Goal: Communication & Community: Ask a question

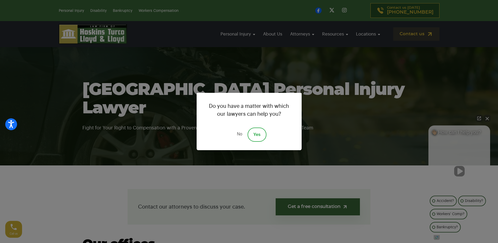
click at [233, 136] on link "No" at bounding box center [240, 134] width 16 height 14
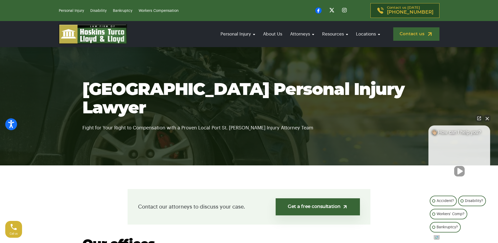
click at [416, 34] on link "Contact us" at bounding box center [416, 33] width 46 height 13
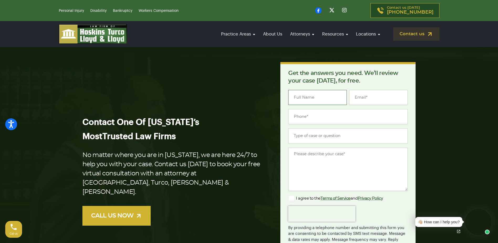
drag, startPoint x: 315, startPoint y: 92, endPoint x: 317, endPoint y: 95, distance: 3.8
click at [315, 94] on input "Name *" at bounding box center [317, 97] width 59 height 15
type input "[PERSON_NAME]"
type input "[PERSON_NAME][EMAIL_ADDRESS][DOMAIN_NAME]"
click at [326, 115] on input "(190) 931-3074" at bounding box center [348, 116] width 120 height 15
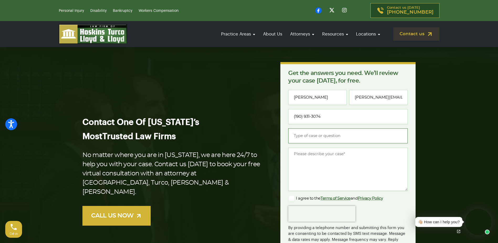
click at [341, 142] on input "Type of case or question *" at bounding box center [348, 135] width 120 height 15
click at [340, 117] on input "(190) 931-3074" at bounding box center [348, 116] width 120 height 15
type input "[PHONE_NUMBER]"
click at [320, 135] on input "Type of case or question *" at bounding box center [348, 135] width 120 height 15
click at [316, 160] on textarea "Message *" at bounding box center [348, 168] width 120 height 43
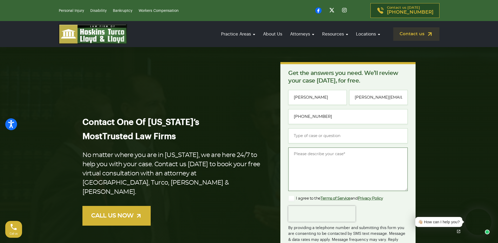
paste textarea "Hello, I tried emailing you, but it bounced back, so I figured I’d reach out an…"
type textarea "Hello, I tried emailing you, but it bounced back, so I figured I’d reach out an…"
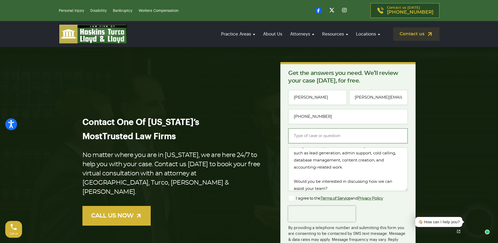
click at [314, 132] on input "Type of case or question *" at bounding box center [348, 135] width 120 height 15
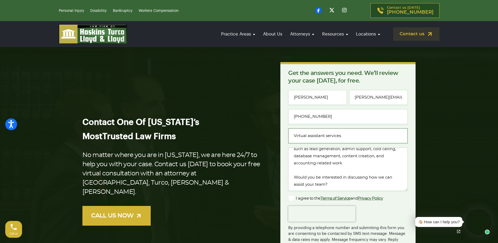
type input "Virtual assistant services"
click at [292, 199] on label "I agree to the Terms of Service and Privacy Policy" at bounding box center [335, 198] width 95 height 6
click at [0, 0] on input "I agree to the Terms of Service and Privacy Policy" at bounding box center [0, 0] width 0 height 0
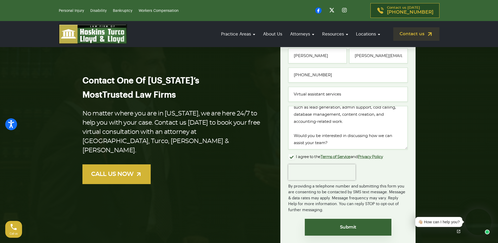
scroll to position [79, 0]
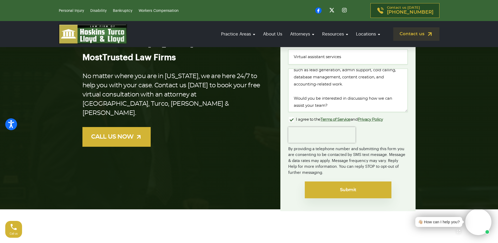
click at [337, 191] on input "Submit" at bounding box center [348, 189] width 87 height 17
